Goal: Transaction & Acquisition: Purchase product/service

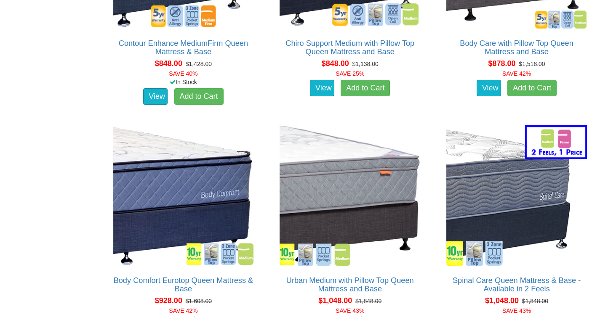
scroll to position [969, 0]
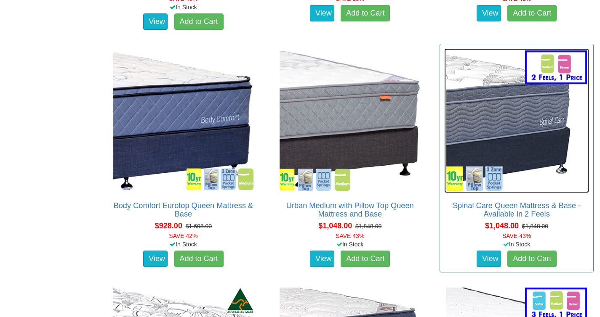
click at [539, 123] on img at bounding box center [516, 120] width 145 height 145
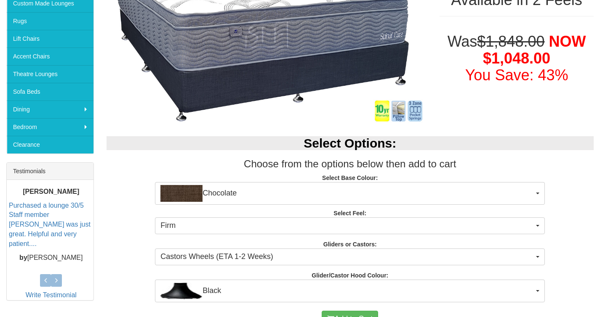
scroll to position [209, 0]
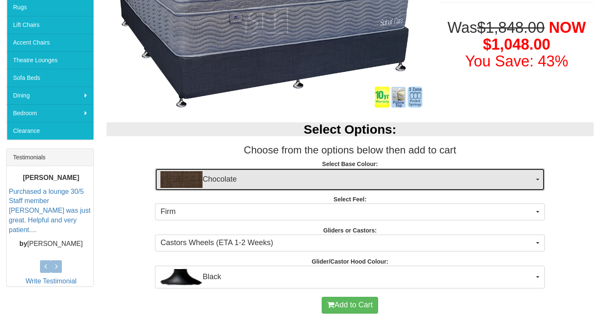
click at [402, 178] on span "Chocolate" at bounding box center [346, 179] width 373 height 17
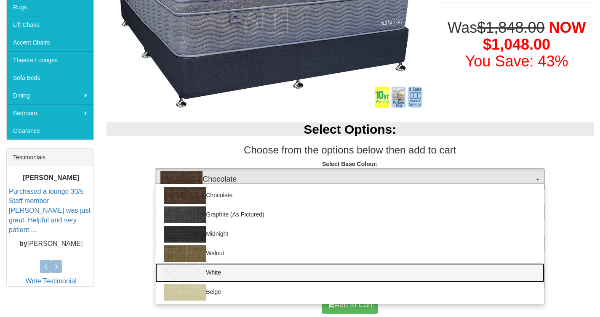
click at [225, 274] on link "White" at bounding box center [349, 272] width 389 height 19
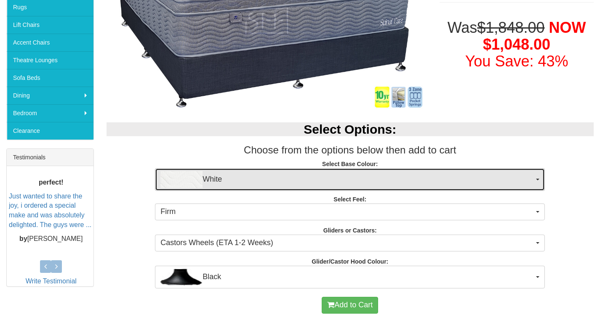
click at [296, 179] on span "White" at bounding box center [346, 179] width 373 height 17
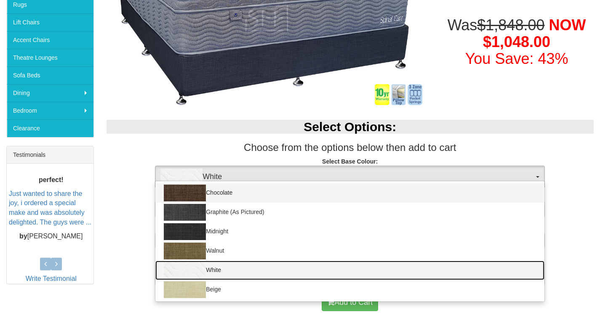
scroll to position [212, 0]
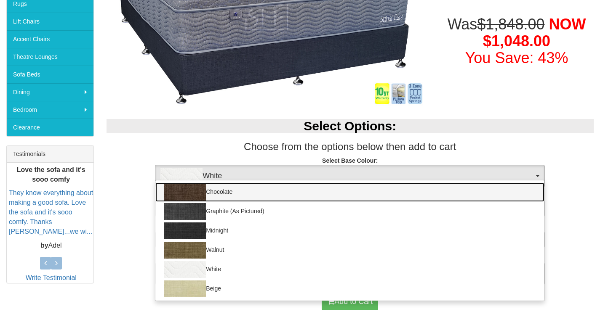
click at [257, 194] on link "Chocolate" at bounding box center [349, 192] width 389 height 19
select select "1206"
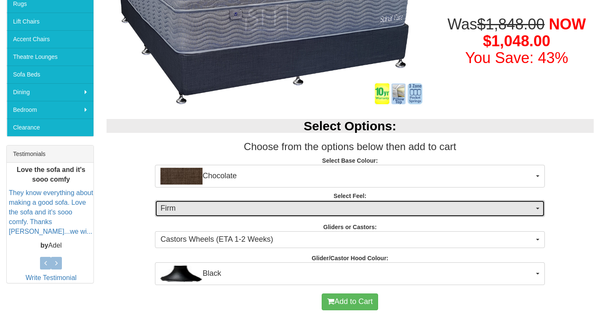
click at [299, 209] on span "Firm" at bounding box center [346, 208] width 373 height 11
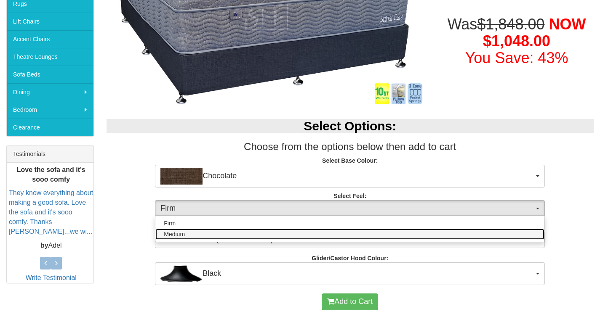
click at [247, 234] on link "Medium" at bounding box center [349, 234] width 389 height 11
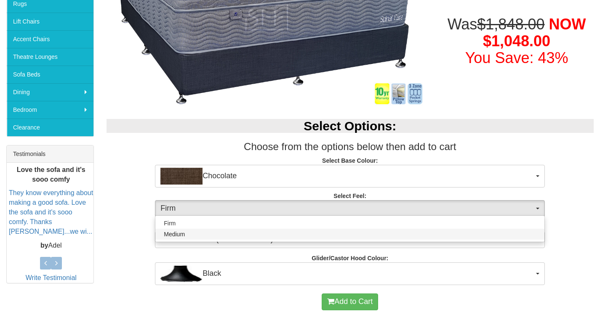
select select "1380"
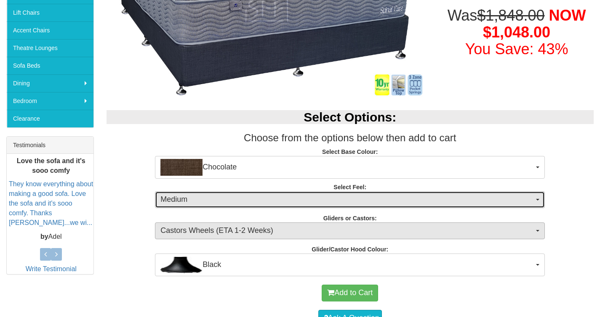
scroll to position [221, 0]
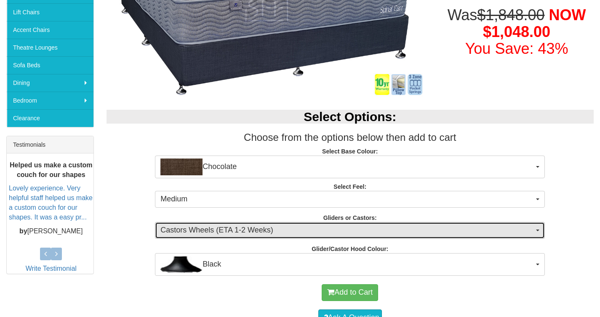
click at [257, 234] on span "Castors Wheels (ETA 1-2 Weeks)" at bounding box center [346, 230] width 373 height 11
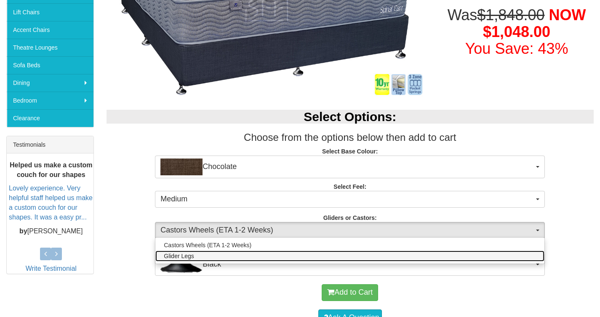
click at [241, 255] on link "Glider Legs" at bounding box center [349, 256] width 389 height 11
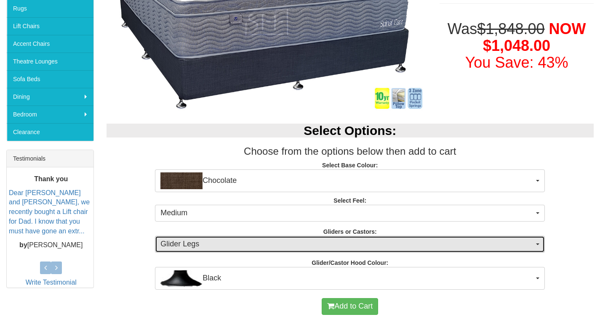
scroll to position [223, 0]
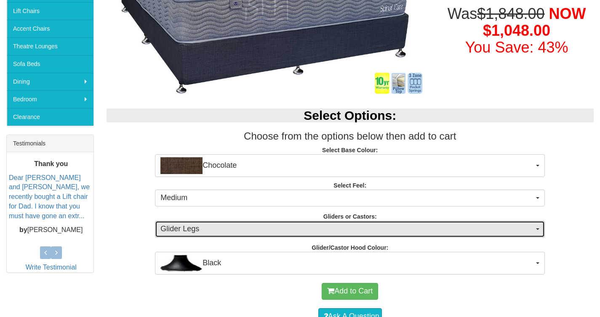
click at [229, 233] on span "Glider Legs" at bounding box center [346, 229] width 373 height 11
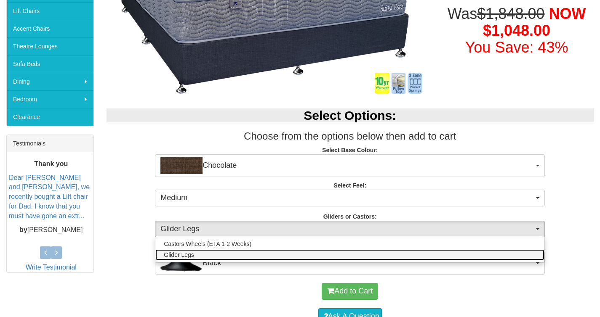
click at [177, 253] on span "Glider Legs" at bounding box center [179, 255] width 30 height 8
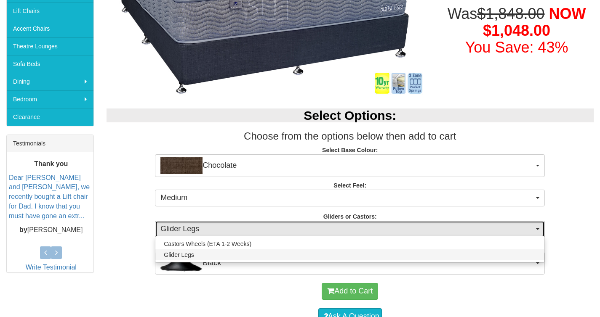
select select "1161"
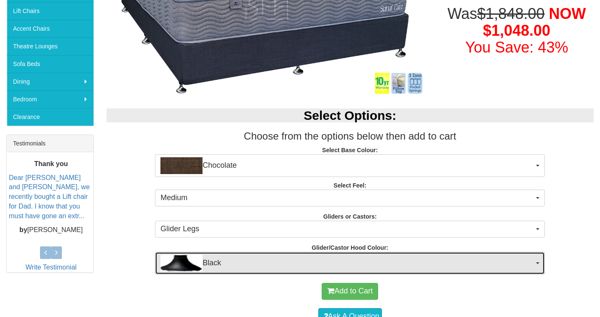
click at [264, 269] on span "Black" at bounding box center [346, 263] width 373 height 17
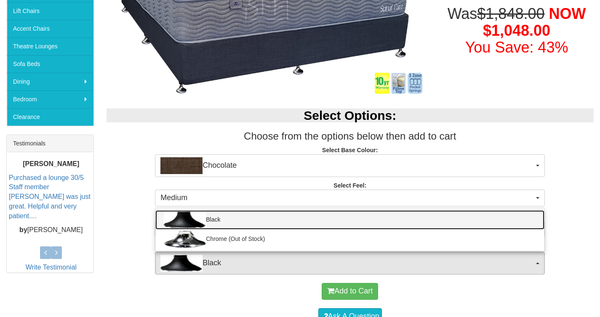
click at [272, 221] on link "Black" at bounding box center [349, 219] width 389 height 19
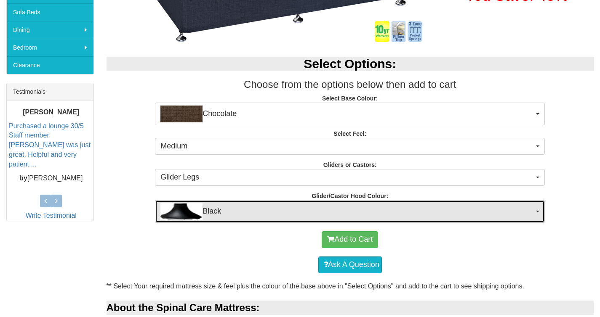
scroll to position [276, 0]
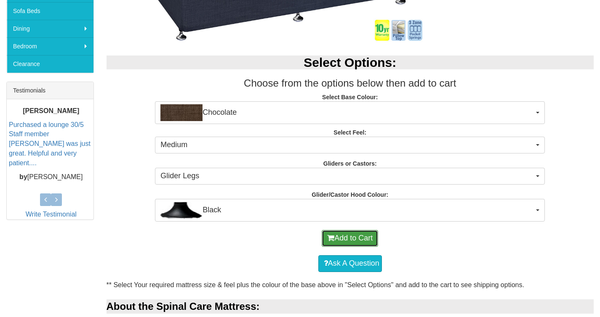
click at [362, 237] on button "Add to Cart" at bounding box center [350, 238] width 56 height 17
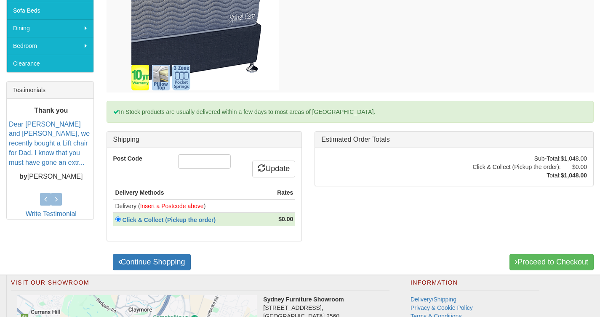
scroll to position [381, 0]
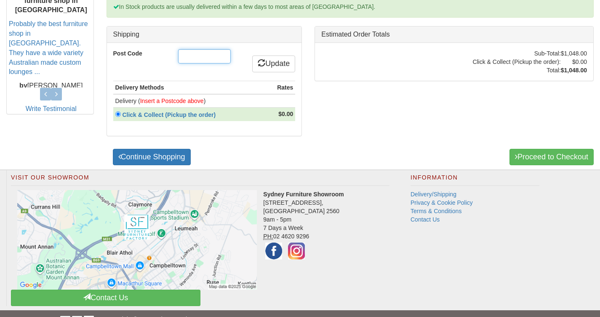
click at [208, 56] on input "Post Code" at bounding box center [204, 56] width 53 height 14
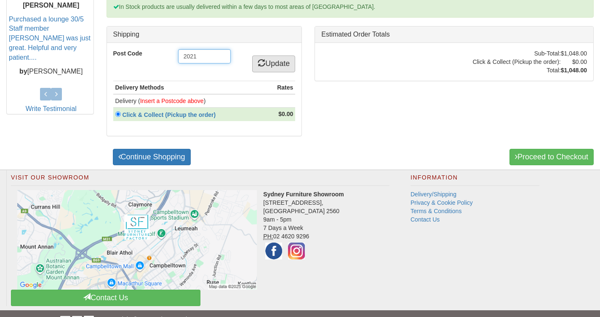
type input "2021"
click at [269, 64] on link "Update" at bounding box center [273, 64] width 43 height 17
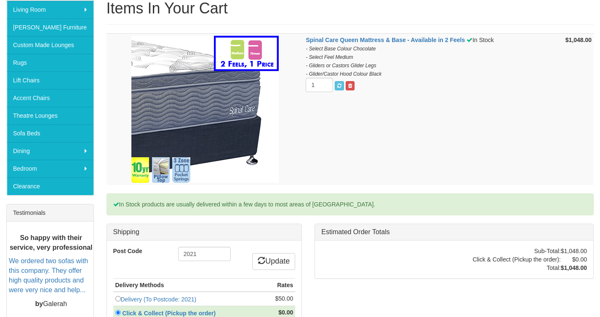
scroll to position [367, 0]
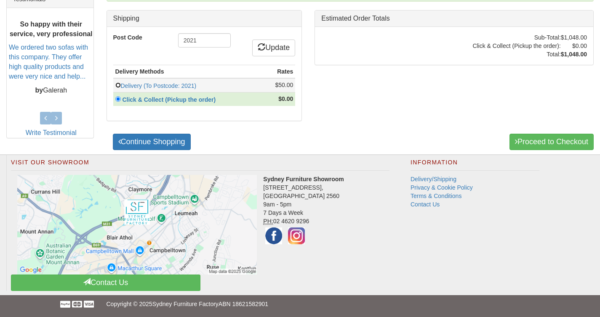
click at [119, 84] on input "radio" at bounding box center [117, 84] width 5 height 5
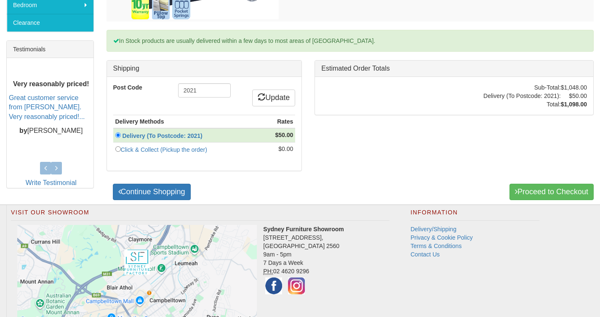
scroll to position [331, 0]
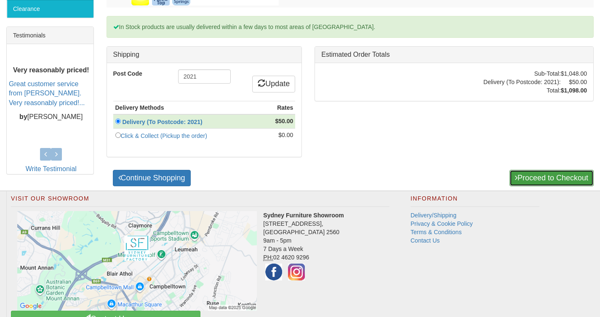
click at [535, 183] on link "Proceed to Checkout" at bounding box center [551, 178] width 84 height 17
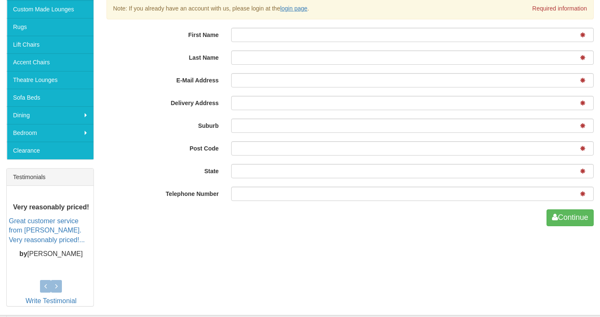
scroll to position [129, 0]
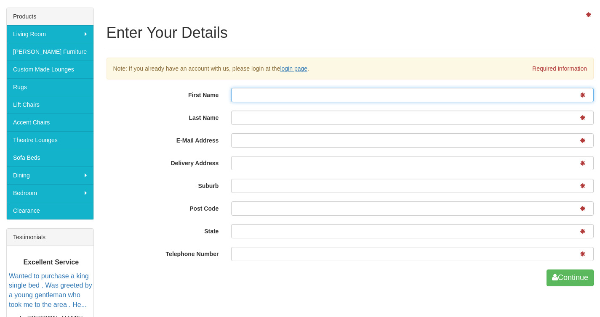
click at [267, 94] on input "First Name" at bounding box center [412, 95] width 362 height 14
type input "Hannah"
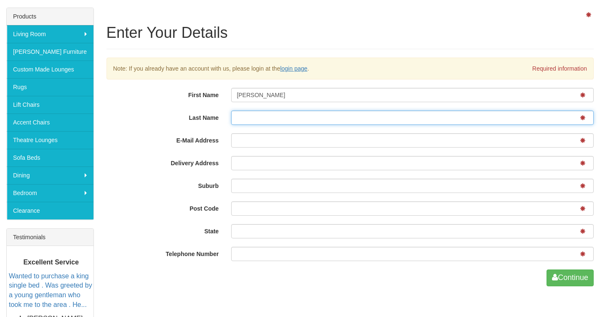
click at [291, 123] on input "Last Name" at bounding box center [412, 118] width 362 height 14
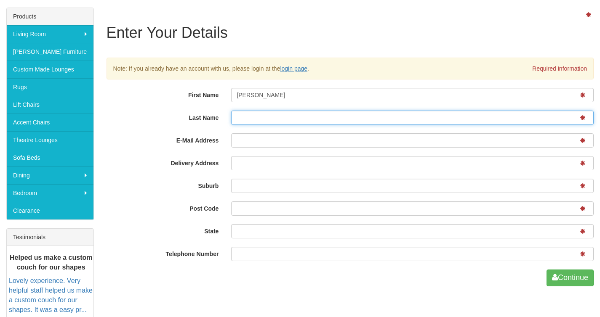
type input "Mitchell"
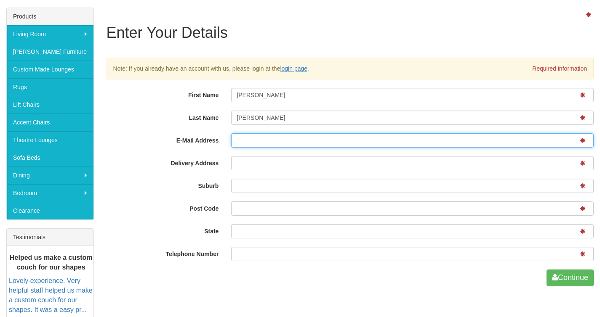
click at [267, 143] on input "E-Mail Address" at bounding box center [412, 140] width 362 height 14
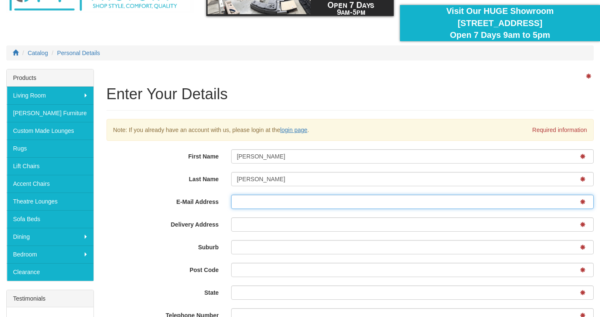
scroll to position [160, 0]
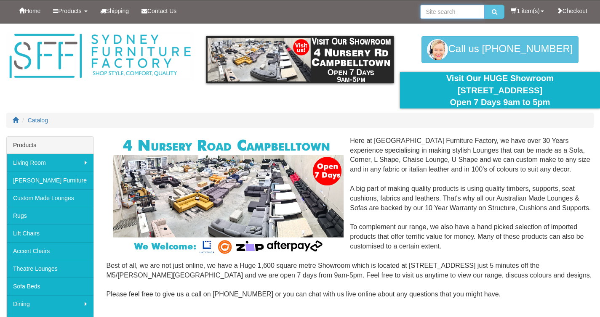
click at [445, 13] on input "search" at bounding box center [452, 12] width 64 height 14
type input "queen bed base and mattress"
click at [484, 5] on button "submit" at bounding box center [494, 12] width 20 height 14
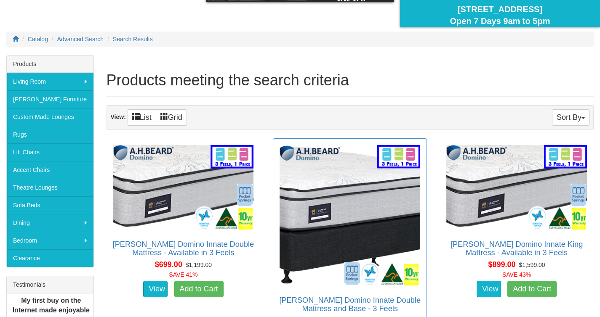
scroll to position [137, 0]
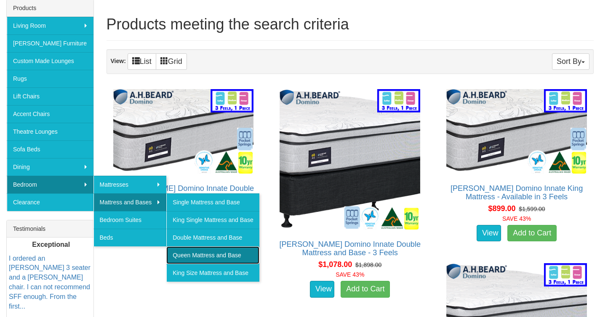
click at [210, 250] on link "Queen Mattress and Base" at bounding box center [212, 256] width 93 height 18
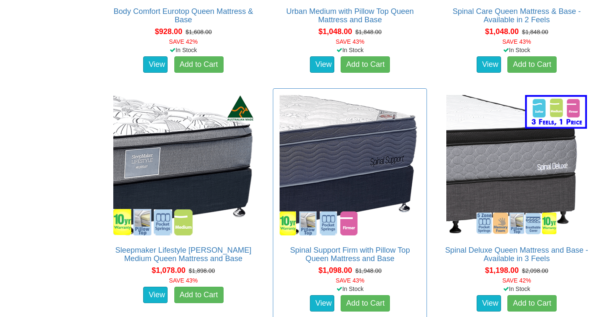
scroll to position [1167, 0]
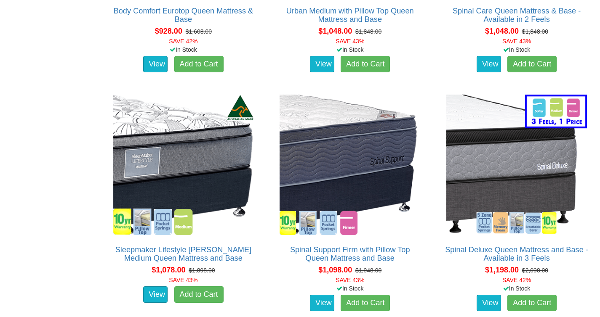
click at [53, 128] on div "Queen Mattress and Base Even More Choice In Store! Visit 4 Nursery Rd "Upstairs…" at bounding box center [300, 138] width 600 height 2339
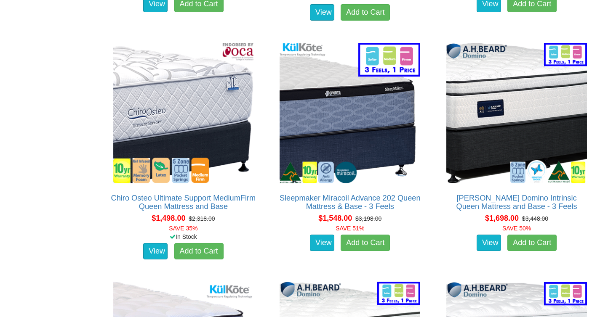
scroll to position [1981, 0]
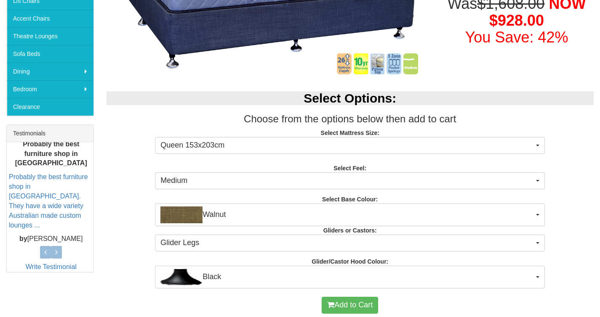
scroll to position [250, 0]
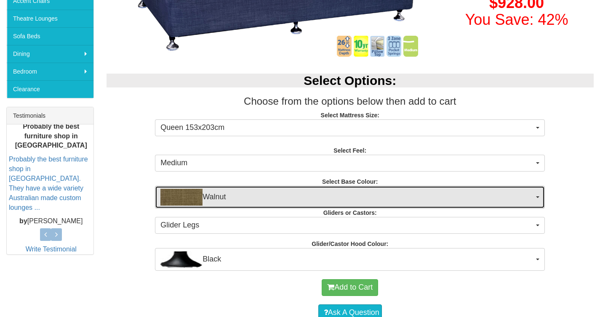
click at [343, 204] on span "Walnut" at bounding box center [346, 197] width 373 height 17
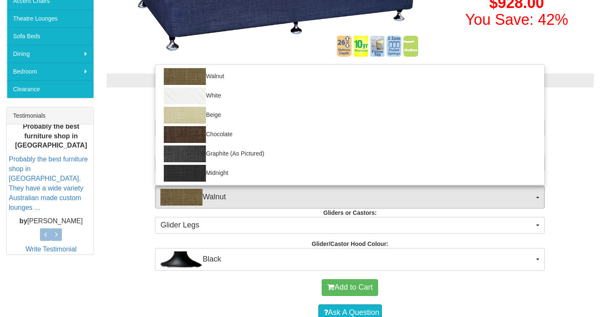
click at [306, 247] on div "Select Options: Choose from the options below then add to cart Select Mattress …" at bounding box center [350, 168] width 500 height 206
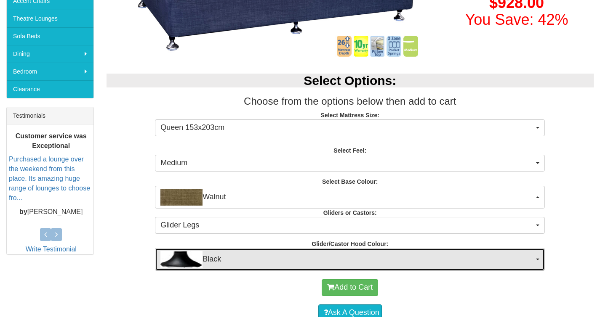
click at [307, 252] on span "Black" at bounding box center [346, 259] width 373 height 17
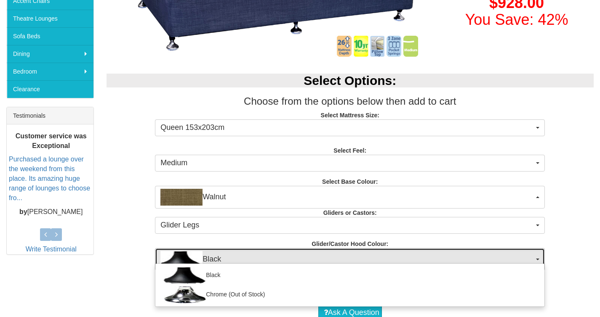
click at [309, 256] on span "Black" at bounding box center [346, 259] width 373 height 17
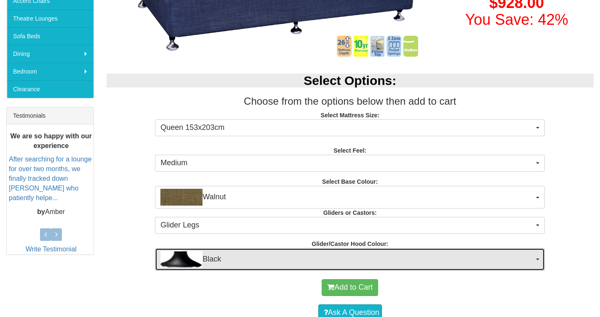
click at [305, 250] on button "Black" at bounding box center [350, 259] width 390 height 23
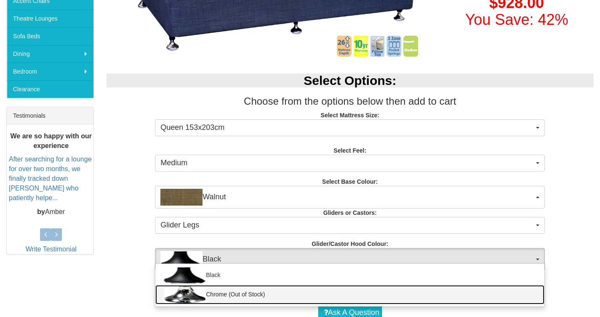
click at [276, 286] on link "Chrome (Out of Stock)" at bounding box center [349, 294] width 389 height 19
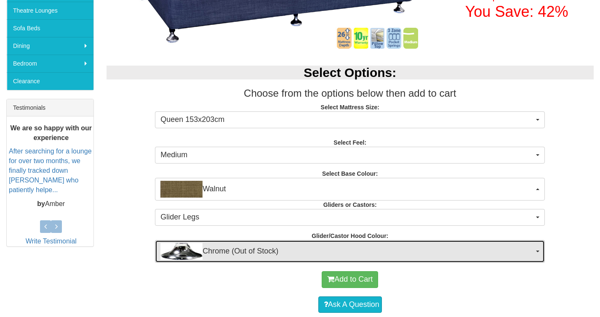
scroll to position [259, 0]
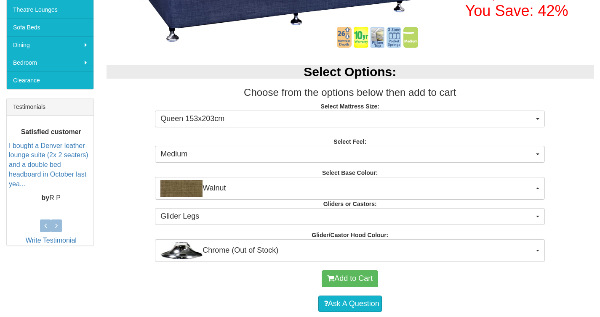
click at [319, 203] on div "Select Options: Choose from the options below then add to cart Select Mattress …" at bounding box center [350, 159] width 500 height 206
click at [295, 237] on div "Select Options: Choose from the options below then add to cart Select Mattress …" at bounding box center [350, 159] width 500 height 206
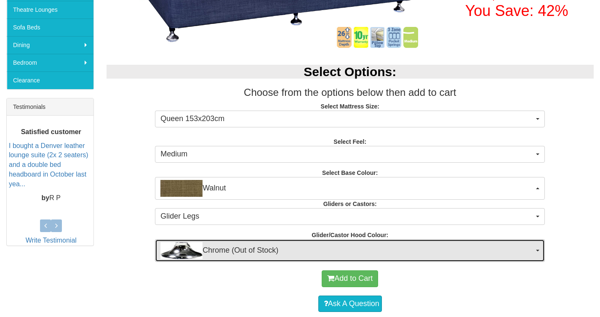
click at [293, 247] on span "Chrome (Out of Stock)" at bounding box center [346, 250] width 373 height 17
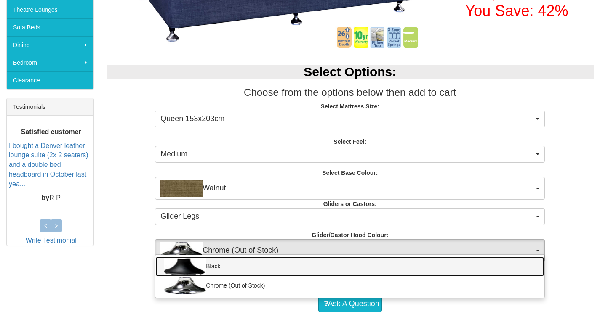
click at [281, 266] on link "Black" at bounding box center [349, 266] width 389 height 19
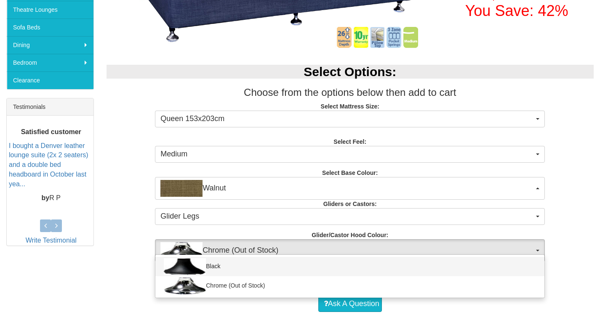
select select "1164"
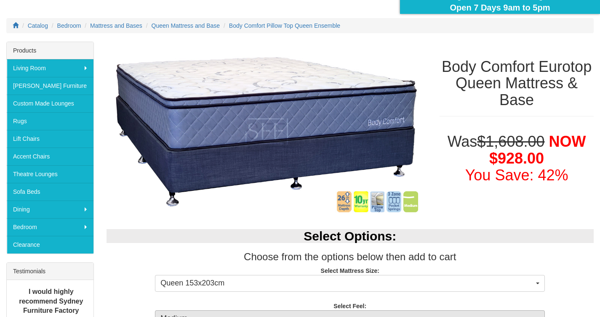
scroll to position [210, 0]
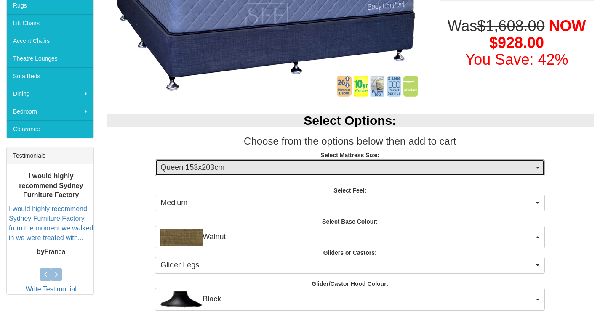
click at [316, 167] on span "Queen 153x203cm" at bounding box center [346, 167] width 373 height 11
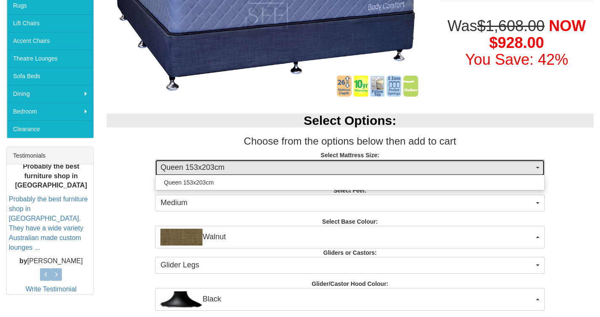
click at [317, 167] on span "Queen 153x203cm" at bounding box center [346, 167] width 373 height 11
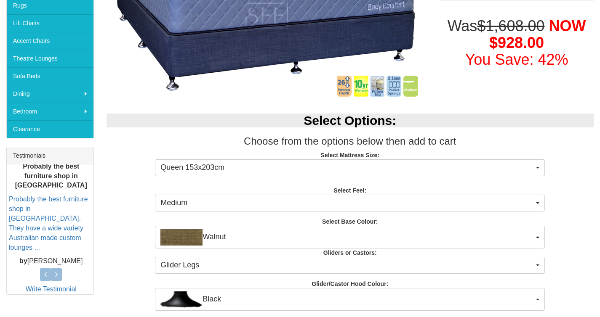
click at [314, 194] on div "Select Options: Choose from the options below then add to cart Select Mattress …" at bounding box center [350, 208] width 500 height 206
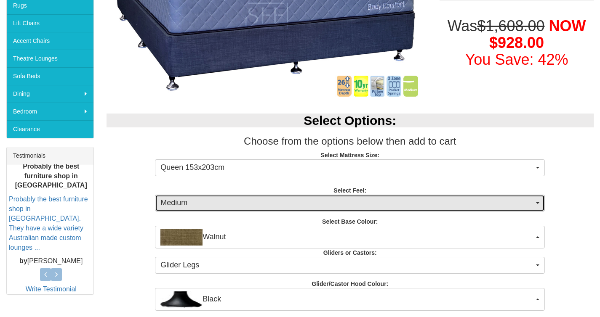
click at [315, 203] on span "Medium" at bounding box center [346, 203] width 373 height 11
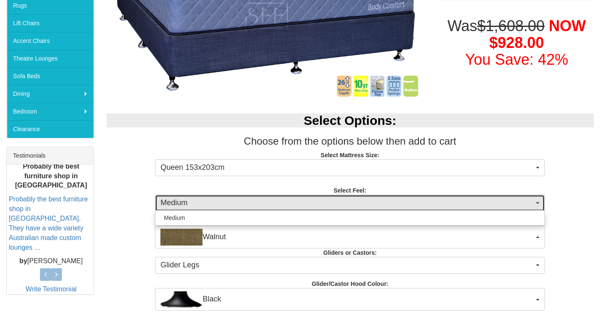
click at [315, 203] on span "Medium" at bounding box center [346, 203] width 373 height 11
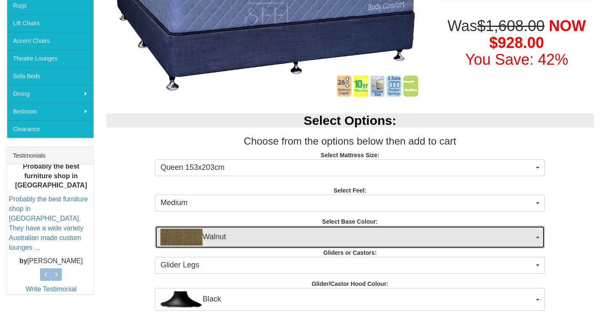
click at [289, 238] on span "Walnut" at bounding box center [346, 237] width 373 height 17
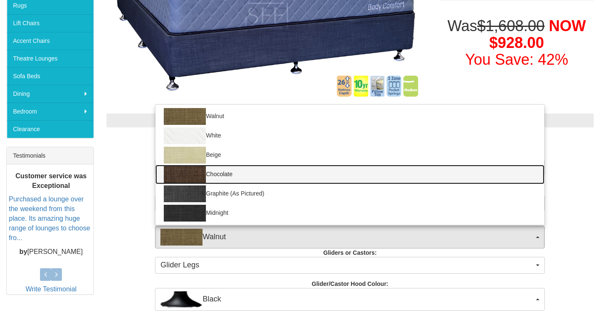
click at [293, 173] on link "Chocolate" at bounding box center [349, 174] width 389 height 19
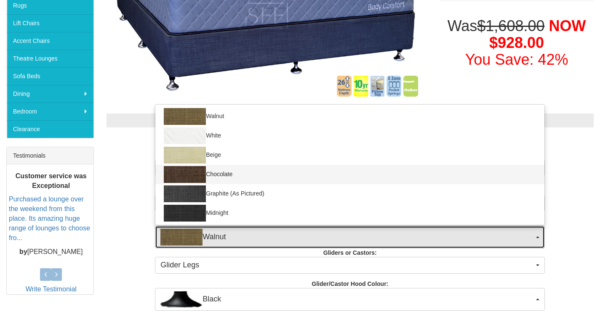
select select "1206"
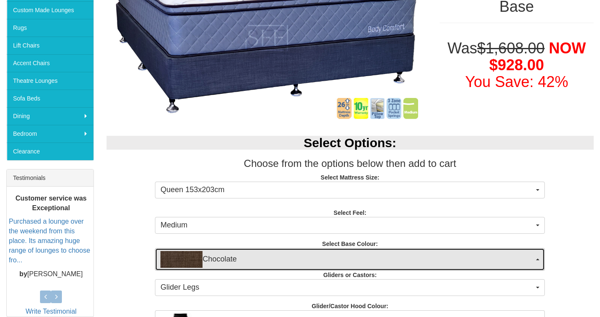
scroll to position [245, 0]
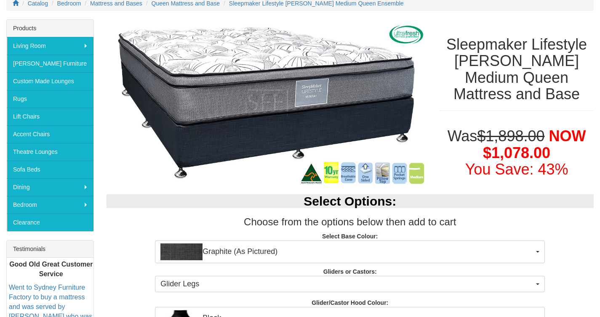
scroll to position [119, 0]
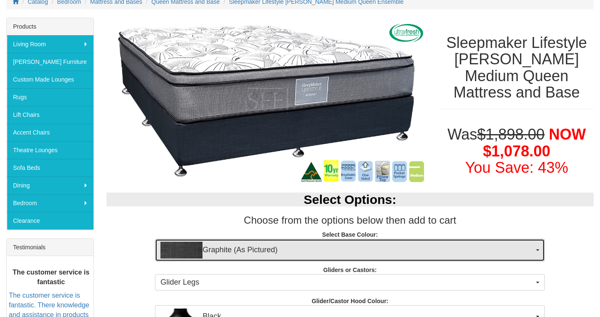
click at [375, 253] on span "Graphite (As Pictured)" at bounding box center [346, 250] width 373 height 17
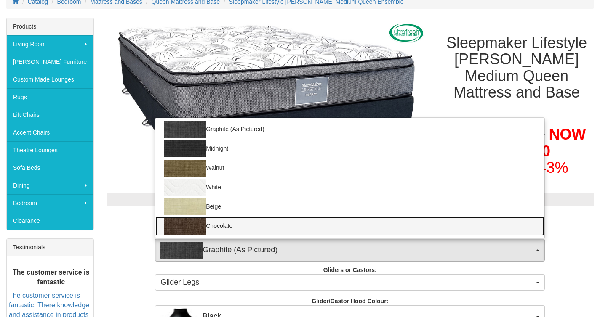
click at [258, 222] on link "Chocolate" at bounding box center [349, 226] width 389 height 19
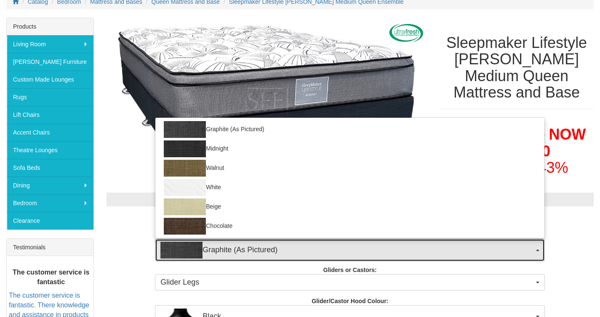
select select "1206"
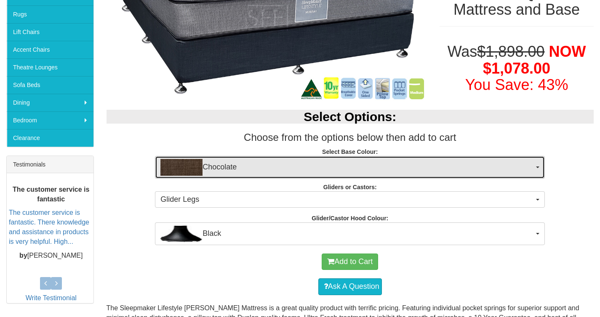
scroll to position [203, 0]
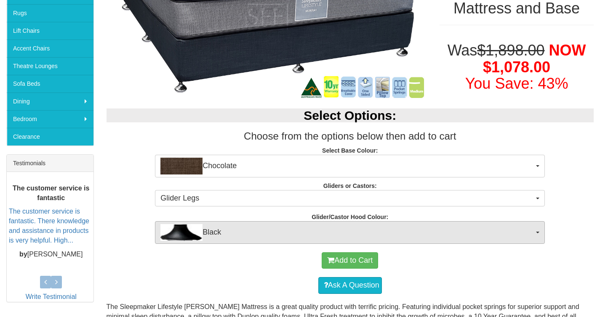
click at [280, 221] on div "Select Options: Choose from the options below then add to cart Select Base Colo…" at bounding box center [350, 172] width 500 height 144
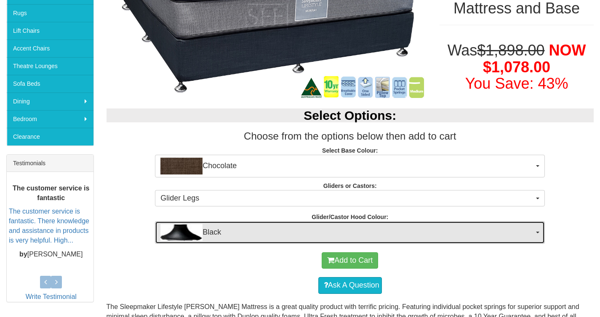
click at [279, 237] on span "Black" at bounding box center [346, 232] width 373 height 17
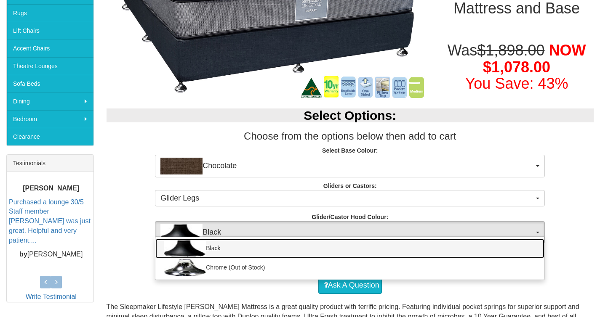
click at [273, 245] on link "Black" at bounding box center [349, 248] width 389 height 19
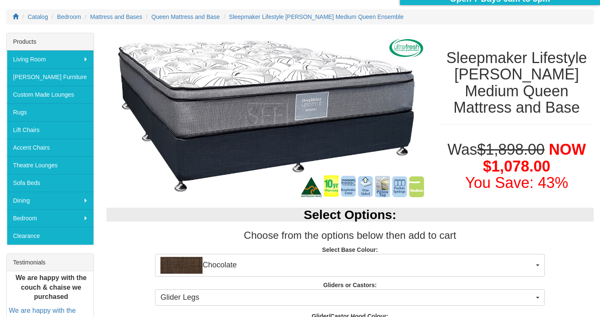
scroll to position [102, 0]
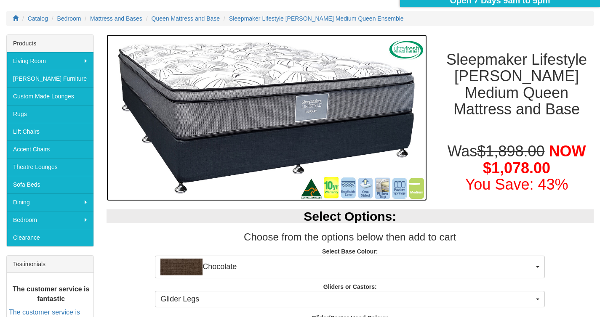
click at [274, 119] on img at bounding box center [266, 118] width 321 height 167
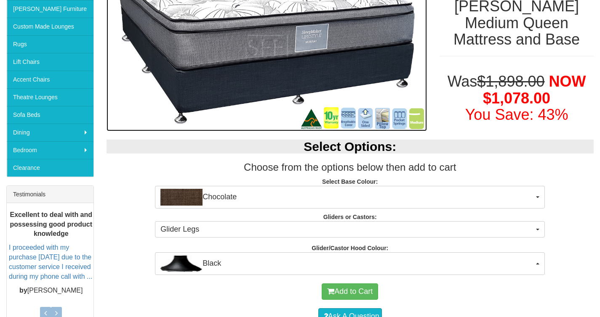
scroll to position [0, 0]
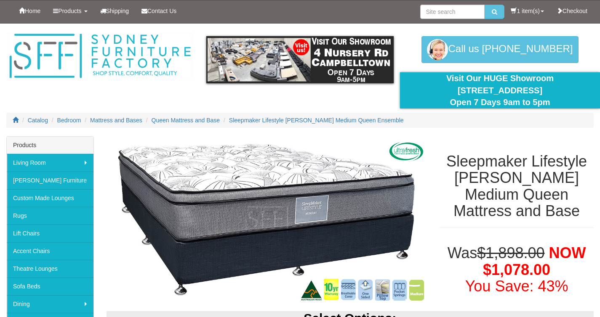
select select "1206"
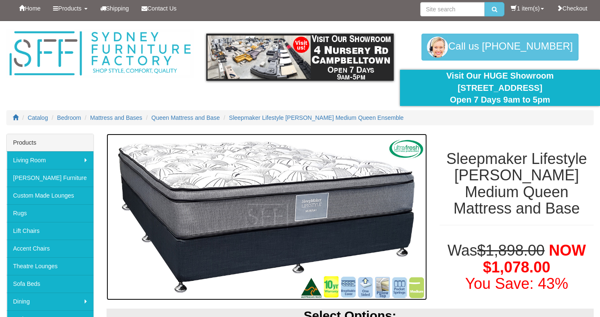
scroll to position [9, 0]
